Goal: Task Accomplishment & Management: Complete application form

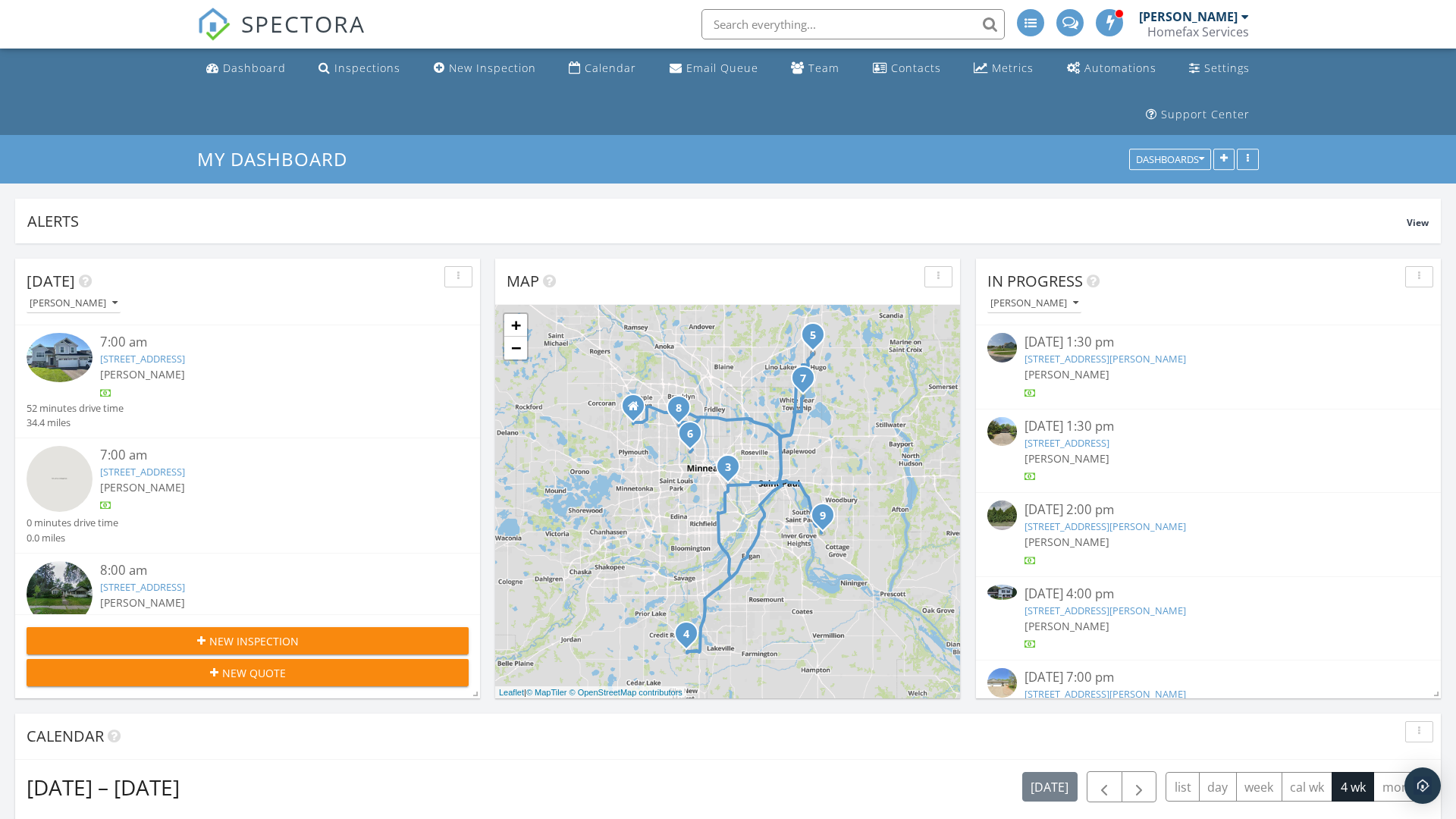
scroll to position [1722, 1457]
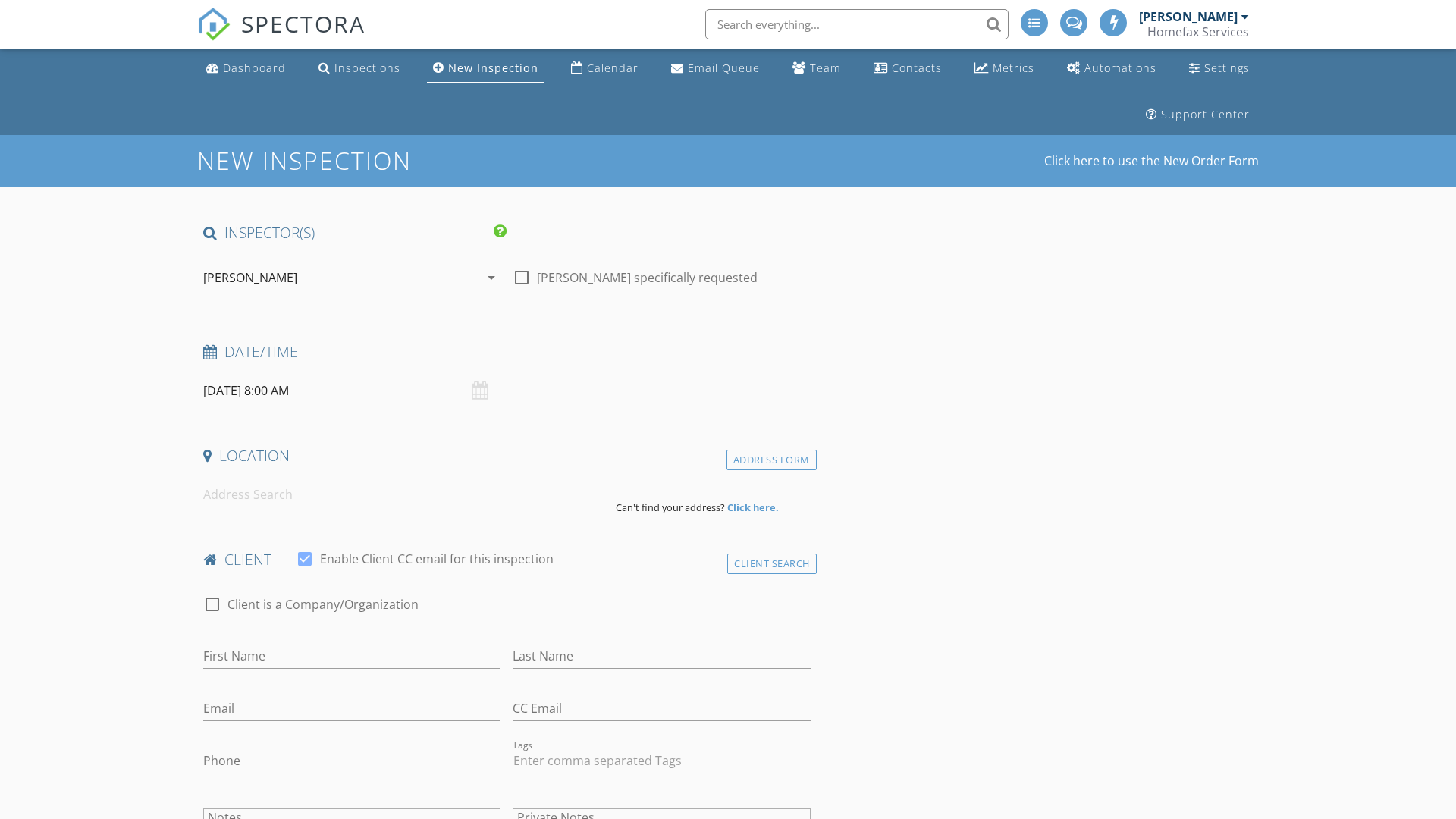
click at [352, 391] on input "09/30/2025 8:00 AM" at bounding box center [352, 391] width 297 height 38
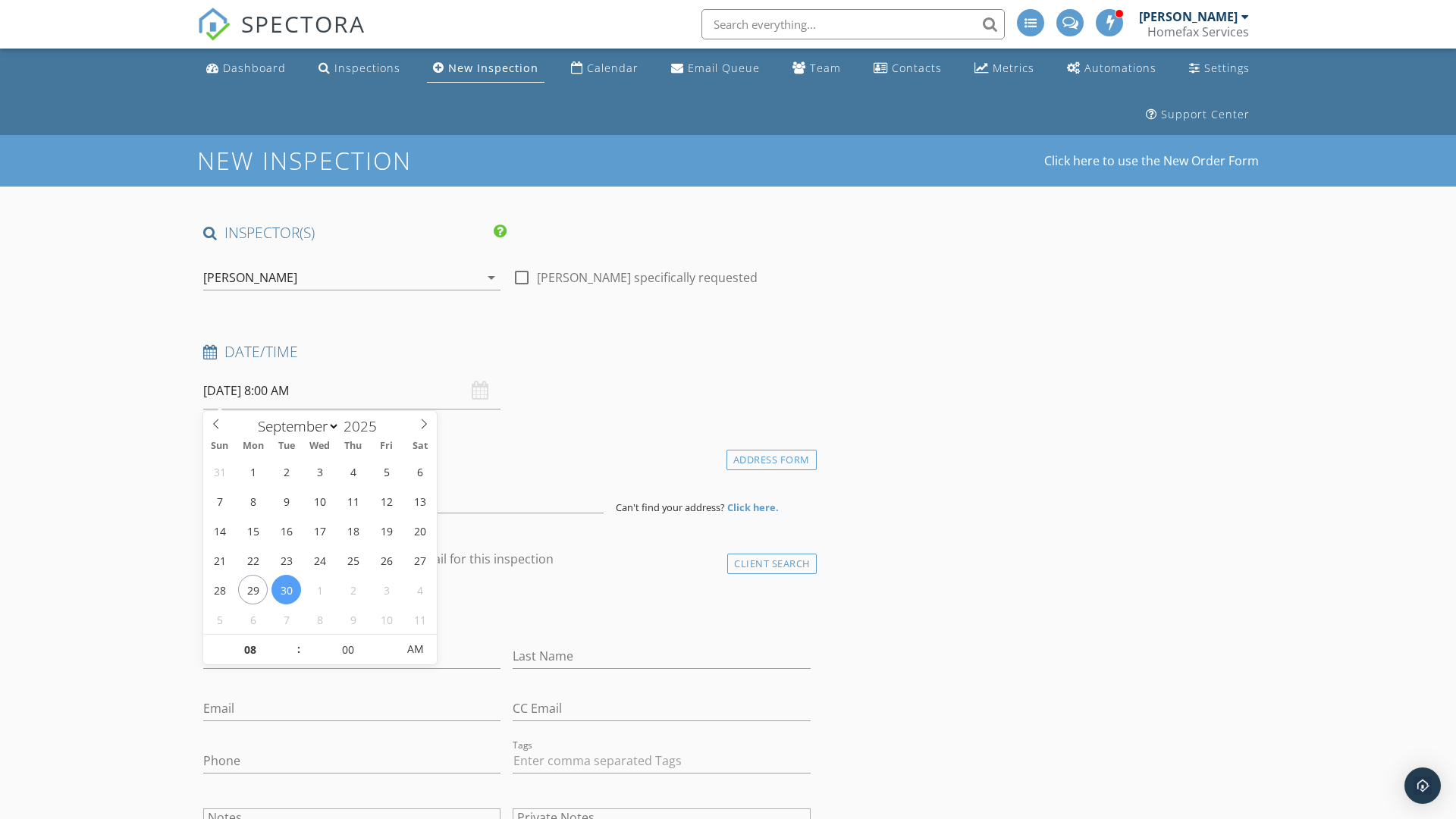
select select "9"
click at [365, 426] on input "2025" at bounding box center [364, 427] width 50 height 20
type input "2025"
type input "10/01/2025 8:00 AM"
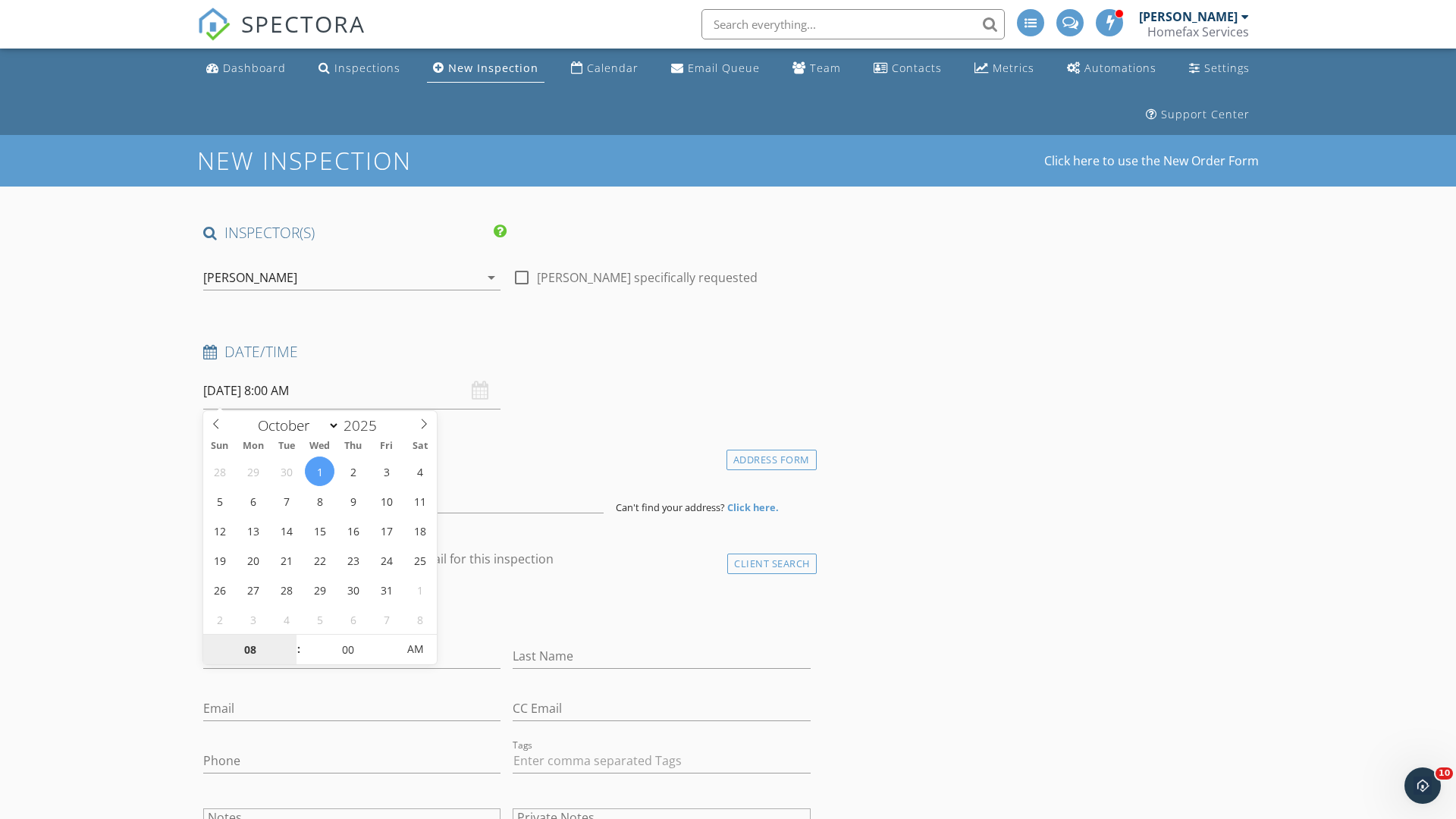
click at [249, 649] on input "08" at bounding box center [249, 650] width 93 height 31
click at [347, 648] on input "00" at bounding box center [347, 649] width 93 height 31
type input "01"
type input "10/01/2025 1:00 AM"
type input "30"
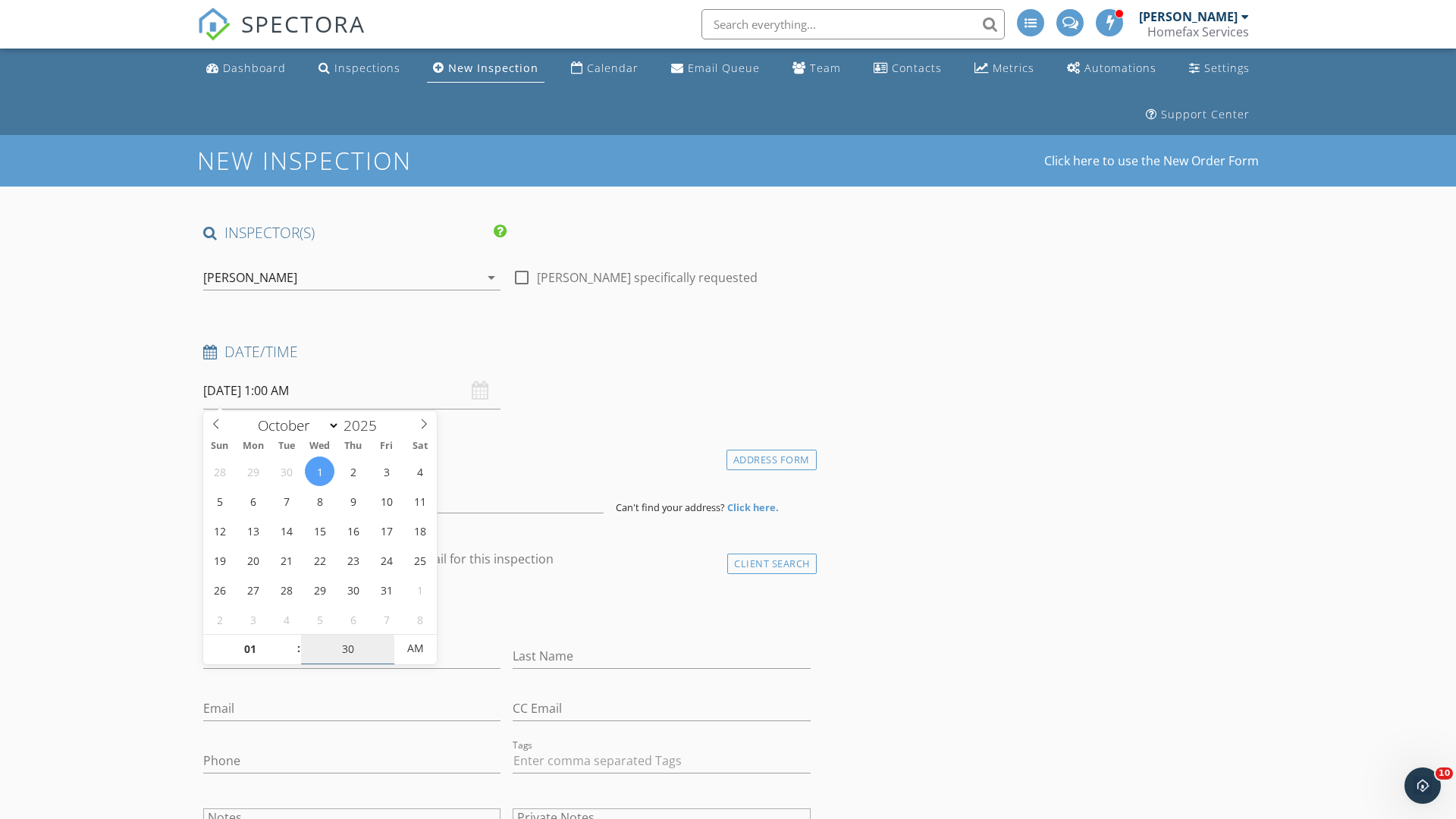
click at [416, 648] on span "AM" at bounding box center [415, 648] width 42 height 31
type input "10/01/2025 1:30 PM"
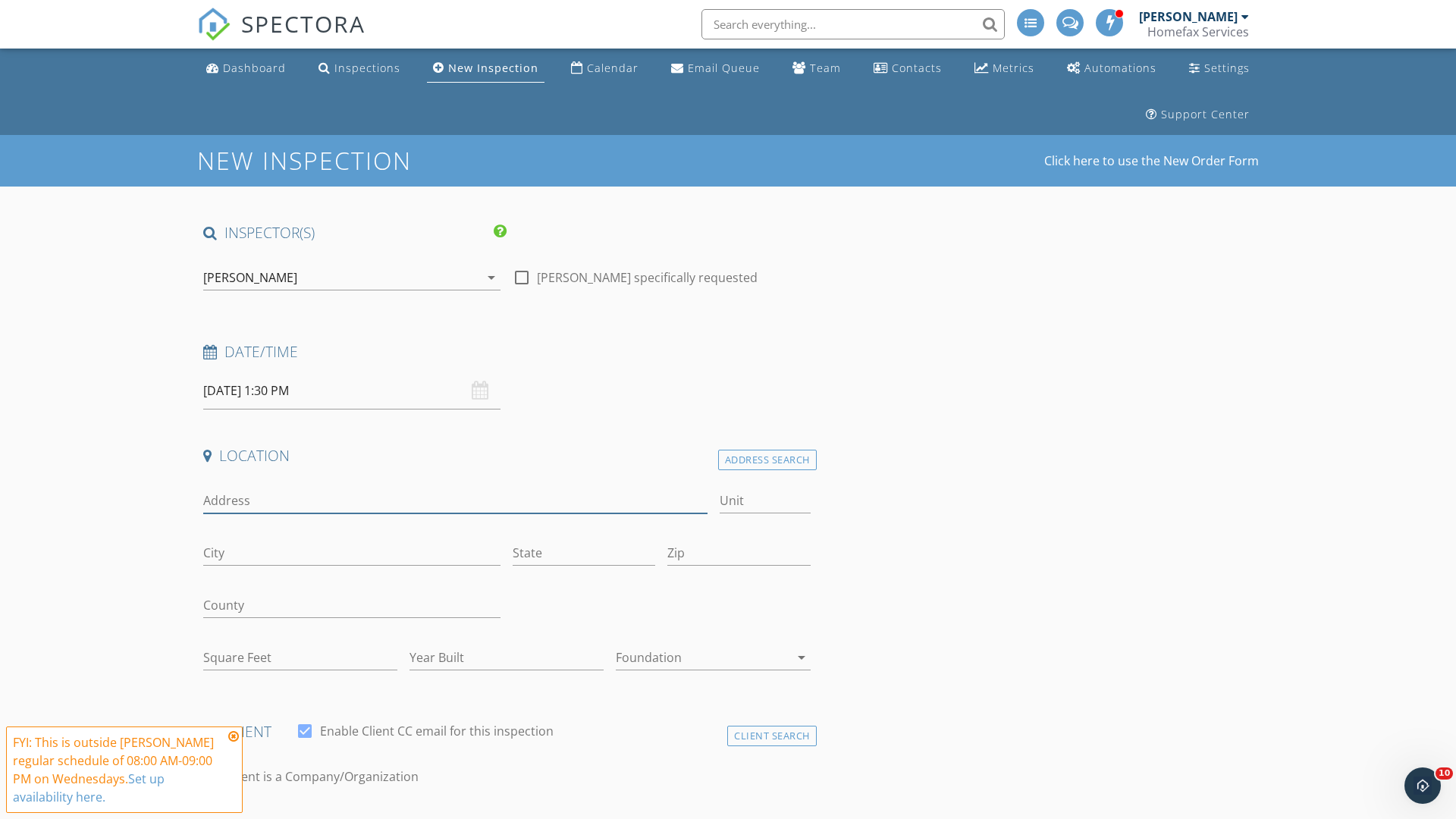
click at [455, 501] on input "Address" at bounding box center [455, 500] width 504 height 25
type input "[STREET_ADDRESS][PERSON_NAME]"
click at [765, 501] on input "Unit" at bounding box center [765, 500] width 91 height 25
click at [352, 553] on input "City" at bounding box center [352, 553] width 297 height 25
type input "[PERSON_NAME]"
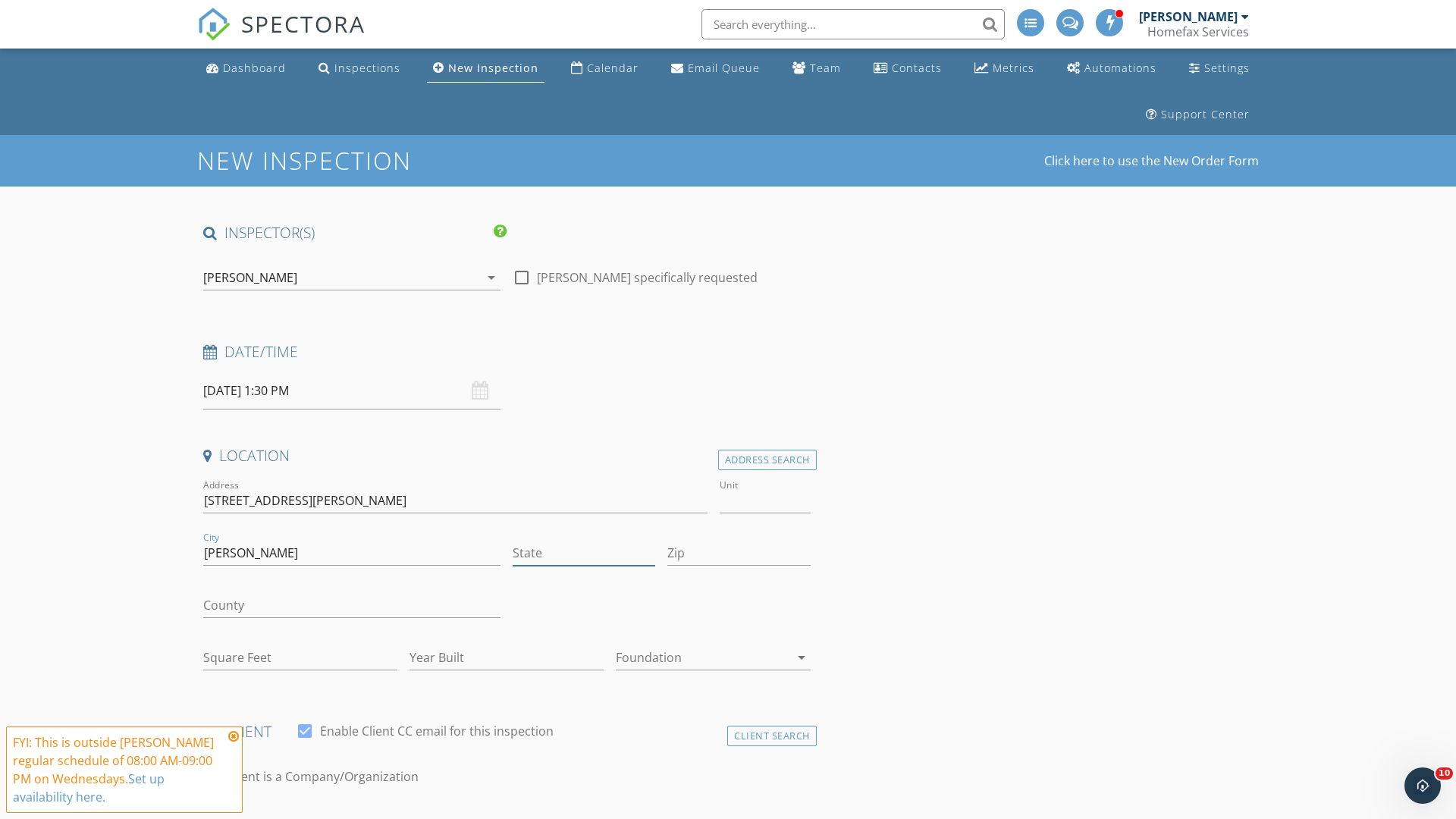
click at [584, 553] on input "State" at bounding box center [584, 553] width 143 height 25
type input "MN"
click at [739, 553] on input "Zip" at bounding box center [738, 553] width 143 height 25
type input "55343"
click at [352, 816] on input "First Name" at bounding box center [352, 828] width 297 height 25
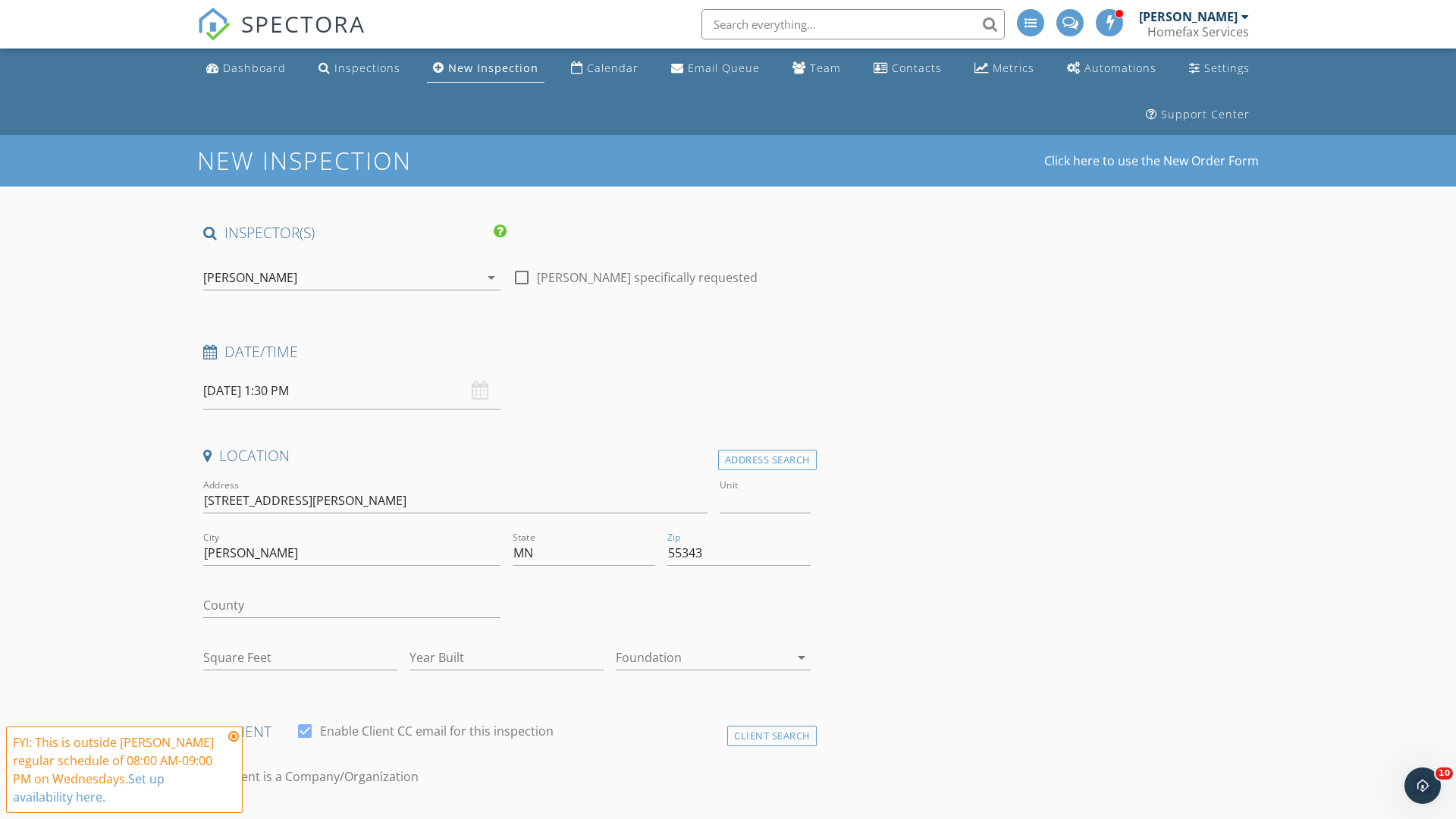
scroll to position [22, 0]
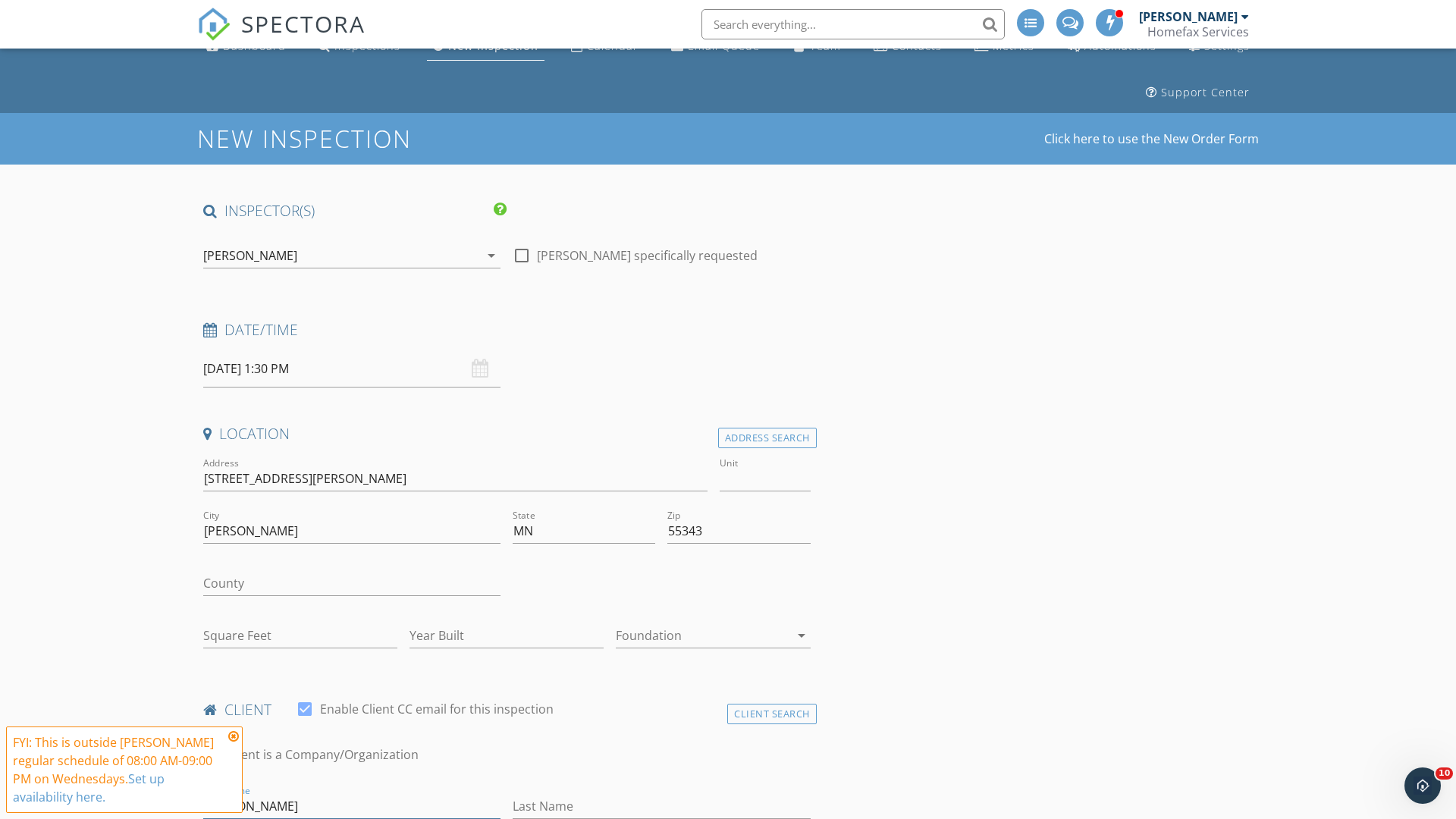
type input "[PERSON_NAME]"
click at [661, 806] on input "Last Name" at bounding box center [661, 806] width 297 height 25
type input "&"
type input "3340"
type input "1939"
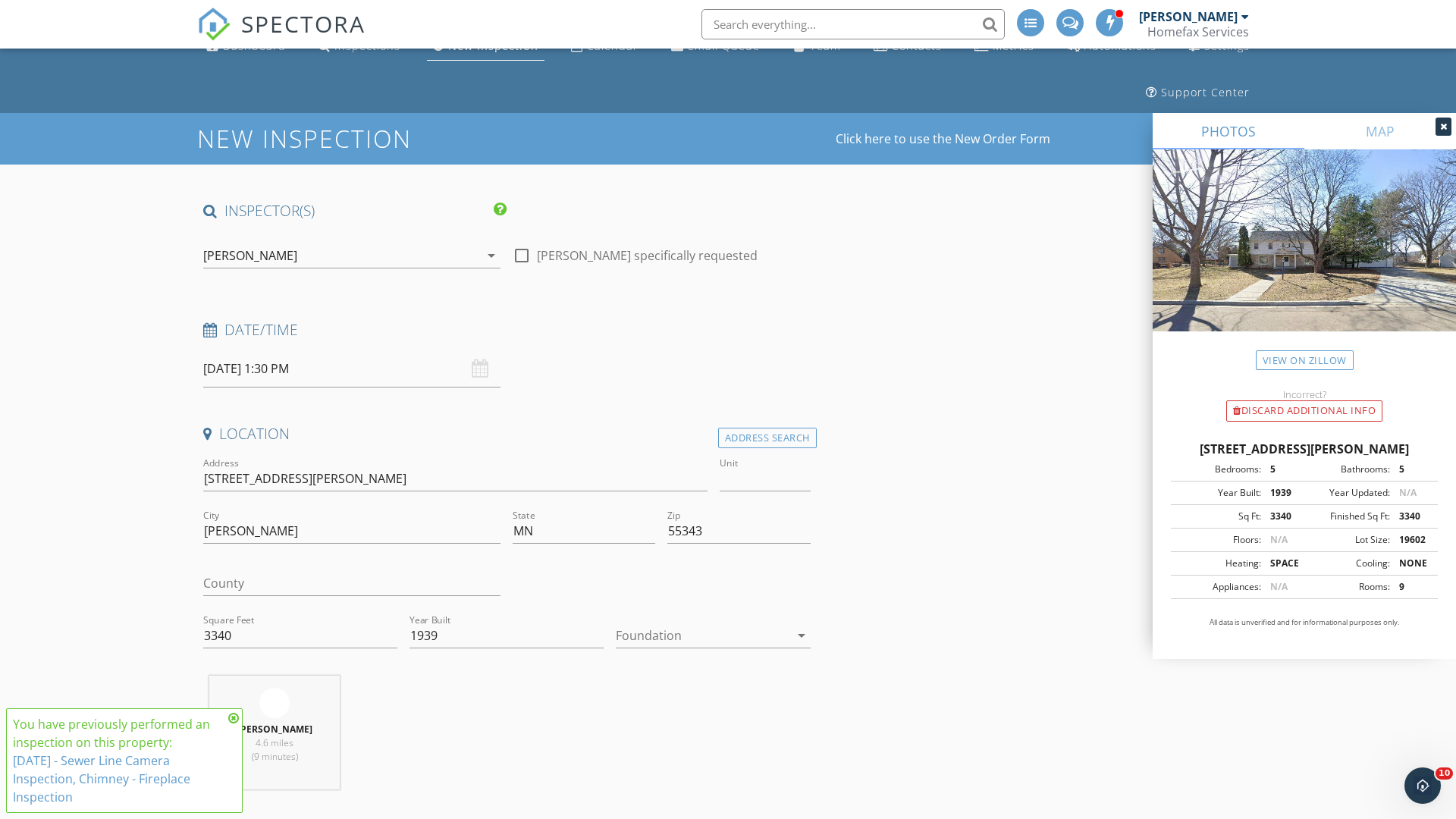
type input "&"
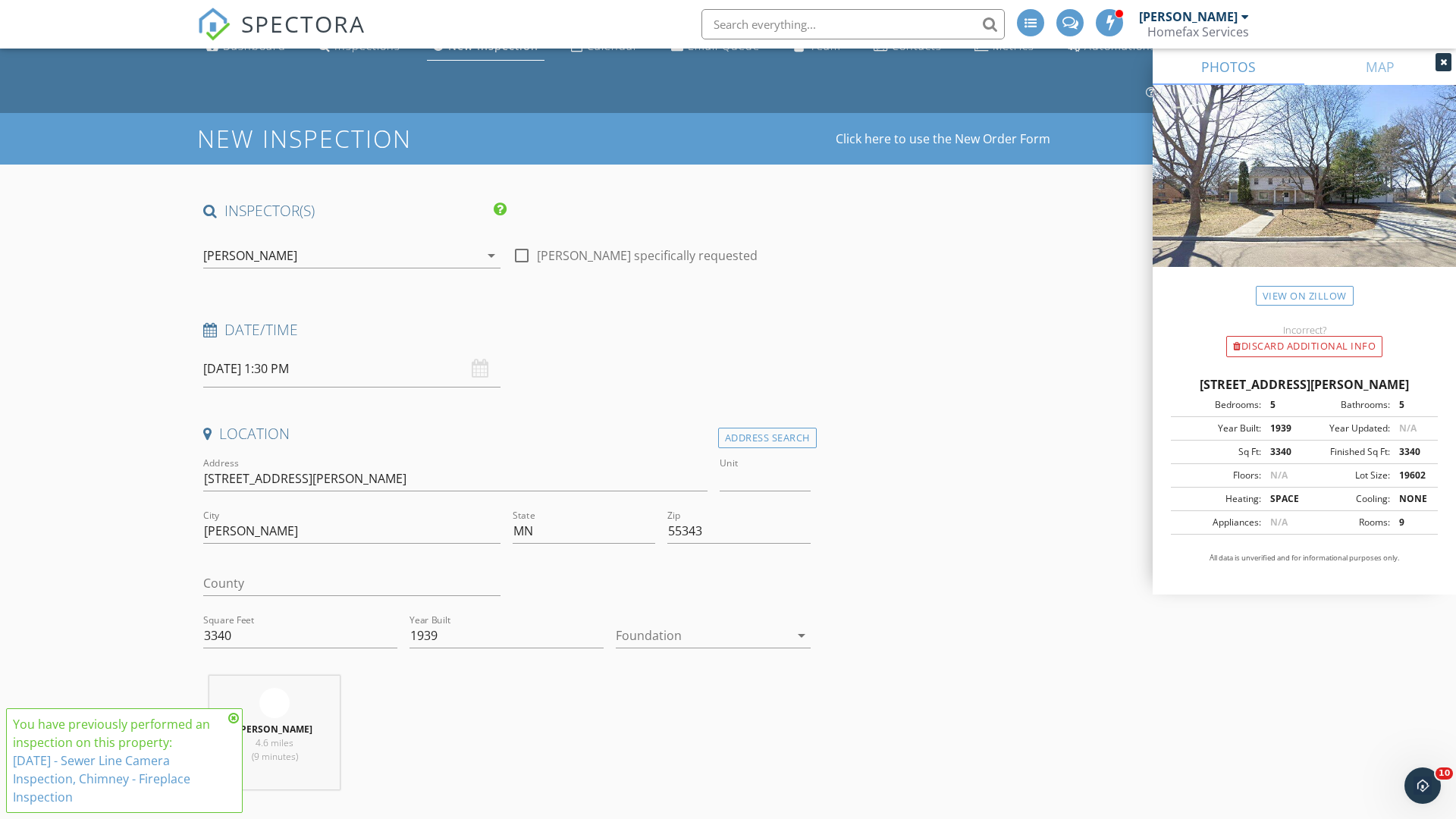
scroll to position [609, 0]
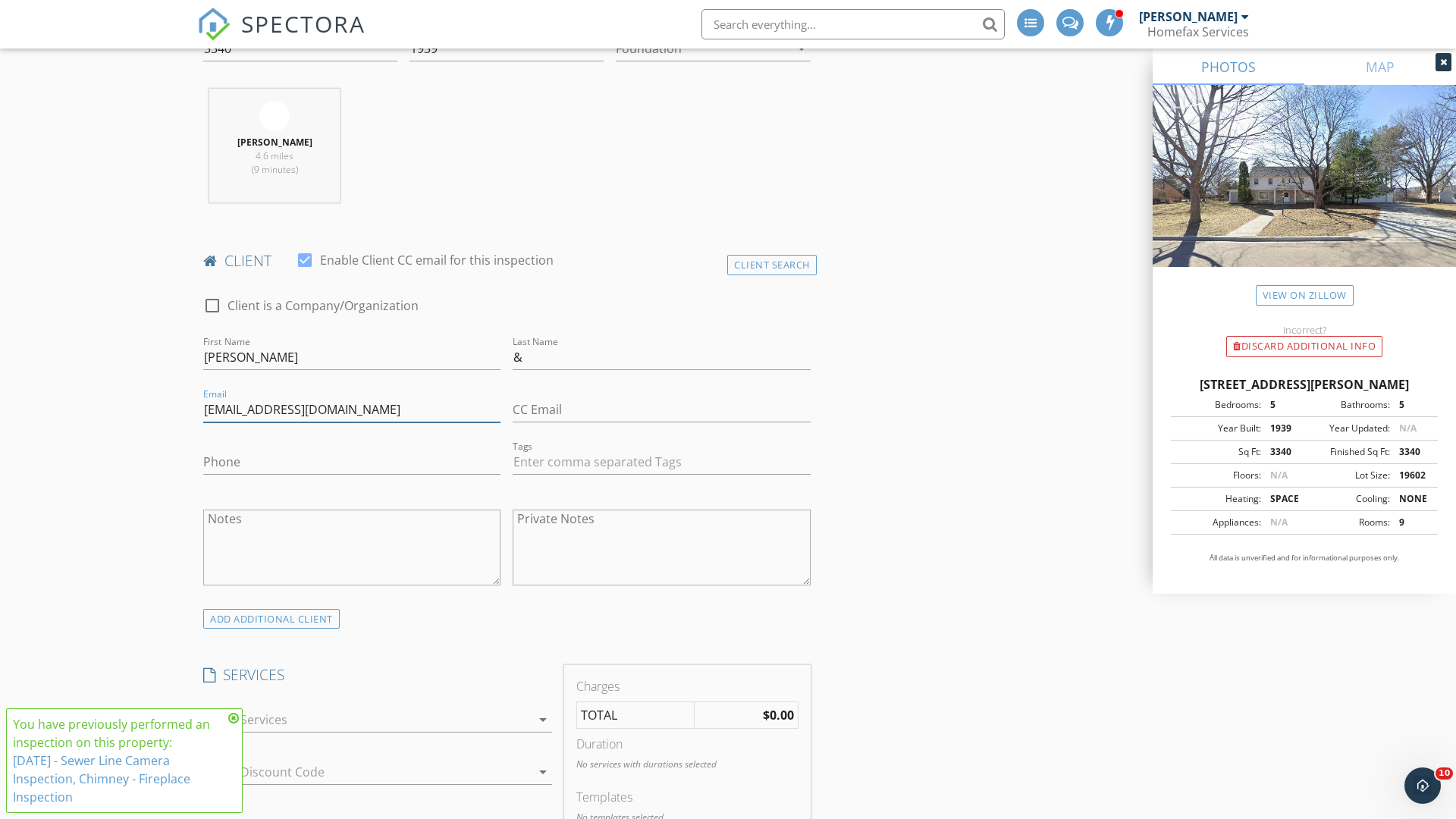
type input "[EMAIL_ADDRESS][DOMAIN_NAME]"
click at [352, 462] on input "Phone" at bounding box center [352, 462] width 297 height 25
click at [367, 719] on div at bounding box center [367, 719] width 328 height 24
click at [393, 726] on div "General Home Inspection" at bounding box center [394, 726] width 291 height 31
checkbox input "false"
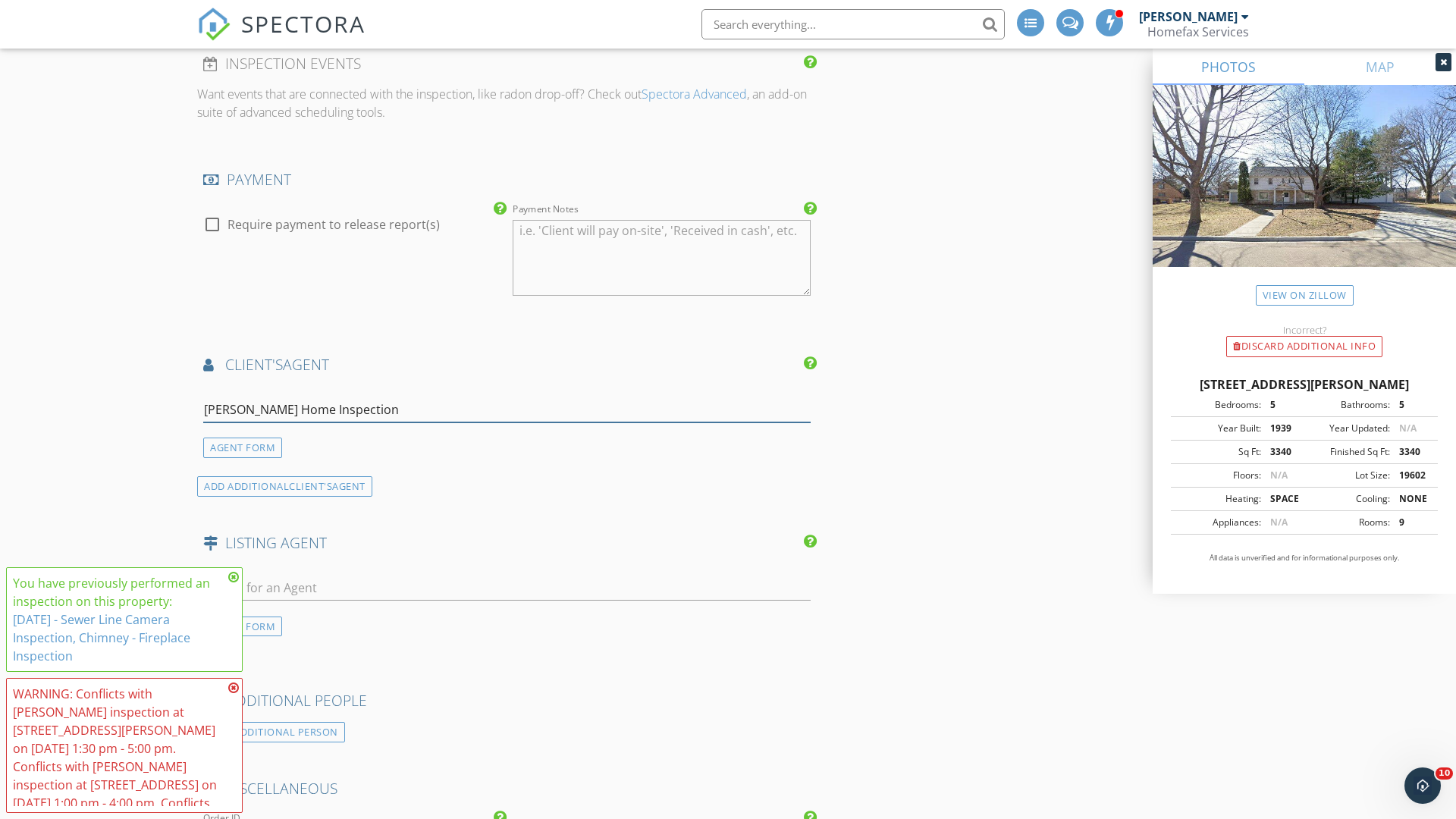
type input "Errickson Home Inspection*"
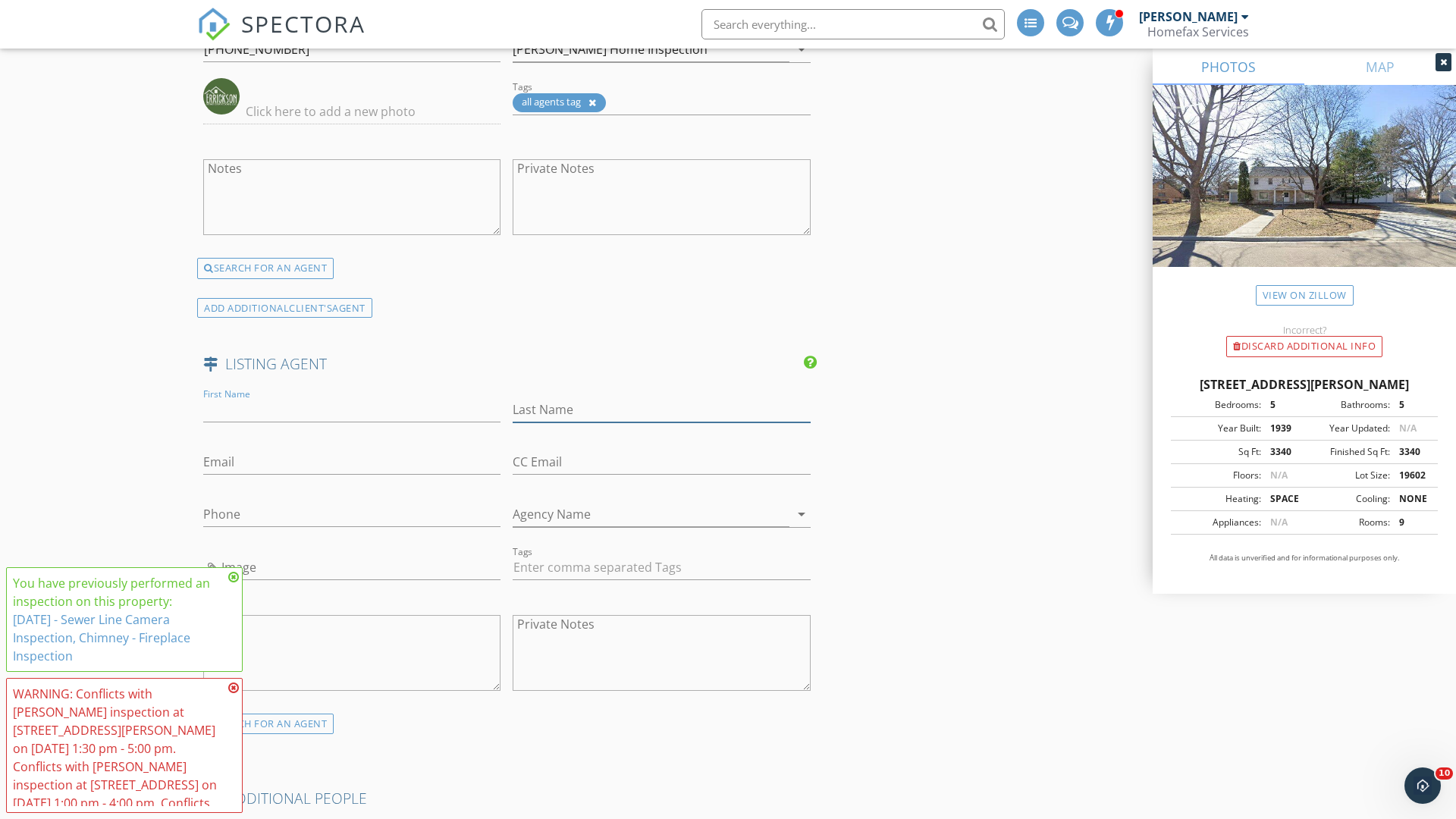
click at [661, 410] on input "text" at bounding box center [661, 410] width 297 height 25
click at [352, 462] on input "text" at bounding box center [352, 462] width 297 height 25
click at [352, 514] on input "text" at bounding box center [352, 514] width 297 height 25
